Goal: Task Accomplishment & Management: Manage account settings

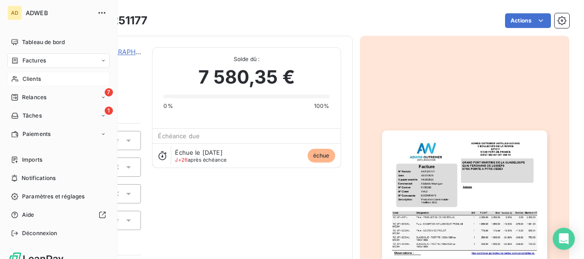
click at [39, 77] on span "Clients" at bounding box center [31, 79] width 18 height 8
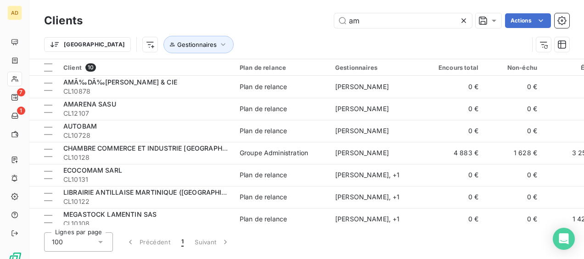
drag, startPoint x: 374, startPoint y: 27, endPoint x: 316, endPoint y: 33, distance: 58.6
click at [316, 33] on div "Clients am Actions Trier Gestionnaires" at bounding box center [306, 35] width 525 height 48
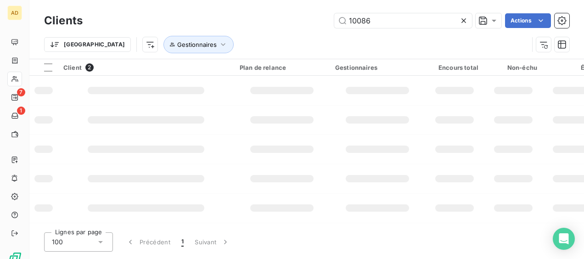
type input "10086"
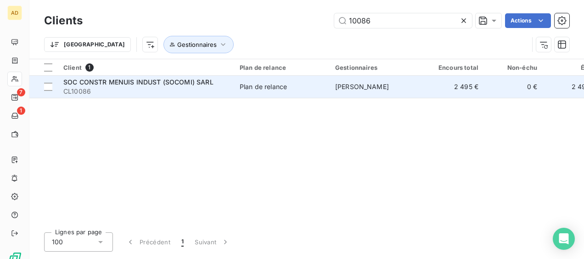
click at [233, 81] on td "SOC CONSTR MENUIS INDUST (SOCOMI) SARL CL10086" at bounding box center [146, 87] width 176 height 22
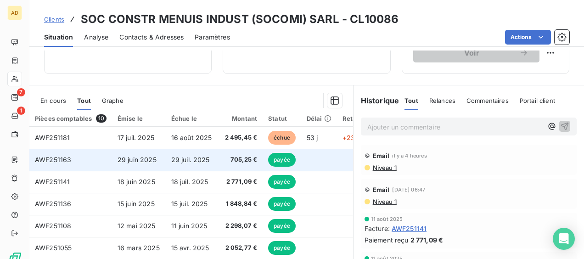
scroll to position [140, 0]
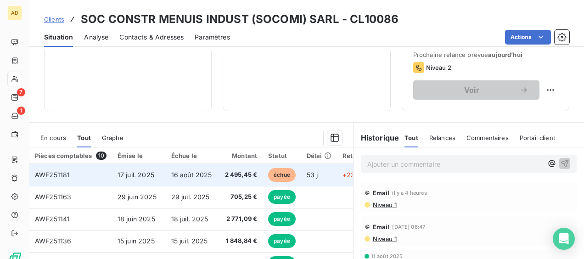
click at [150, 176] on span "17 juil. 2025" at bounding box center [135, 175] width 37 height 8
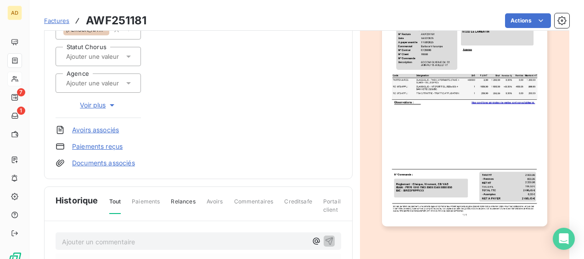
scroll to position [229, 0]
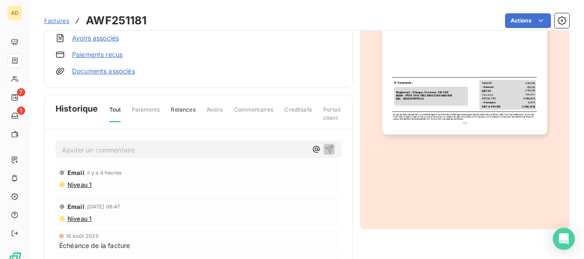
click at [114, 150] on p "Ajouter un commentaire ﻿" at bounding box center [184, 149] width 245 height 11
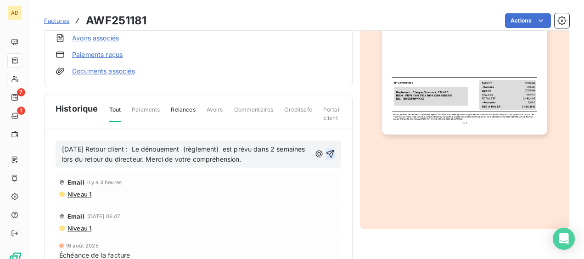
click at [326, 150] on icon "button" at bounding box center [330, 154] width 8 height 8
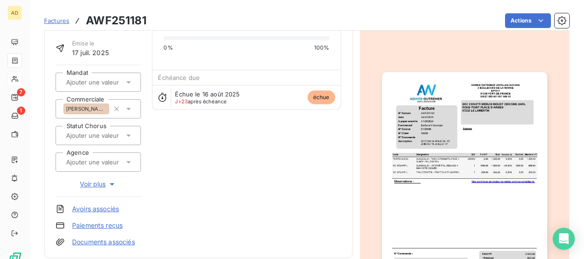
scroll to position [46, 0]
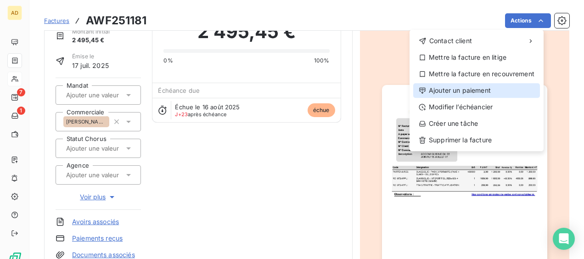
click at [475, 95] on div "Ajouter un paiement" at bounding box center [476, 90] width 127 height 15
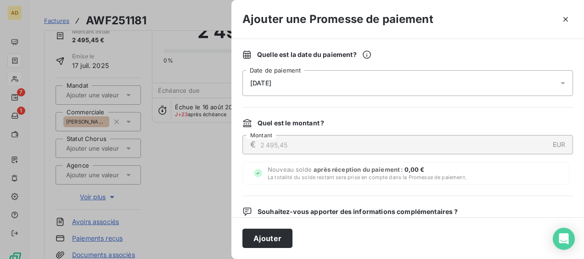
click at [558, 83] on icon at bounding box center [562, 82] width 9 height 9
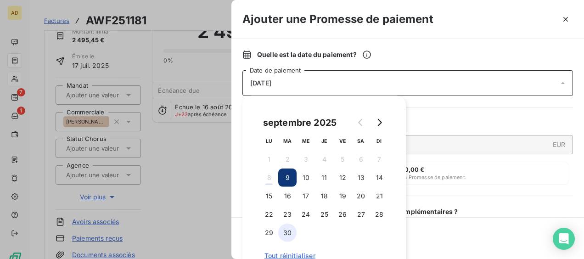
click at [290, 229] on button "30" at bounding box center [287, 232] width 18 height 18
click at [477, 233] on div "Ajouter" at bounding box center [407, 238] width 352 height 42
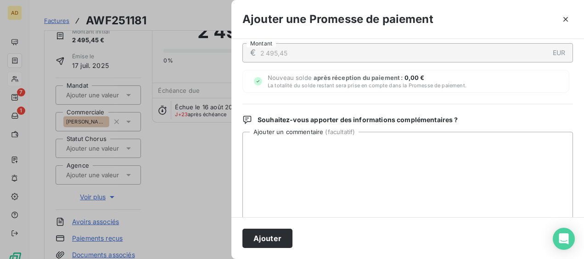
scroll to position [123, 0]
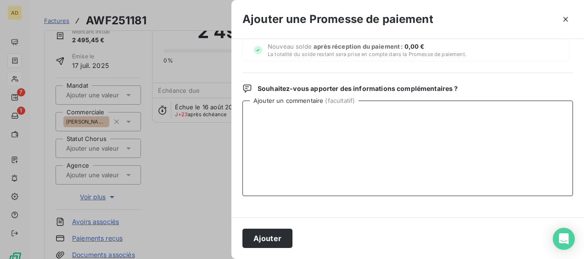
click at [321, 124] on textarea "Ajouter un commentaire ( facultatif )" at bounding box center [407, 147] width 330 height 95
paste textarea "[DATE] Retour client : Le dénouement (règlement) est prévu dans 2 semaines lors…"
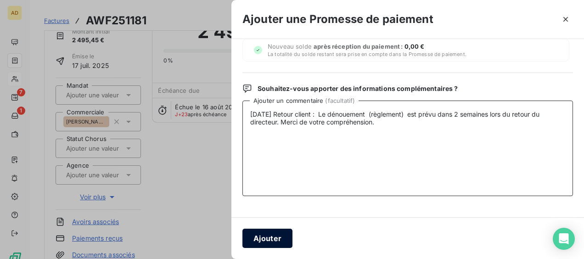
type textarea "[DATE] Retour client : Le dénouement (règlement) est prévu dans 2 semaines lors…"
click at [270, 241] on button "Ajouter" at bounding box center [267, 237] width 50 height 19
